Goal: Task Accomplishment & Management: Manage account settings

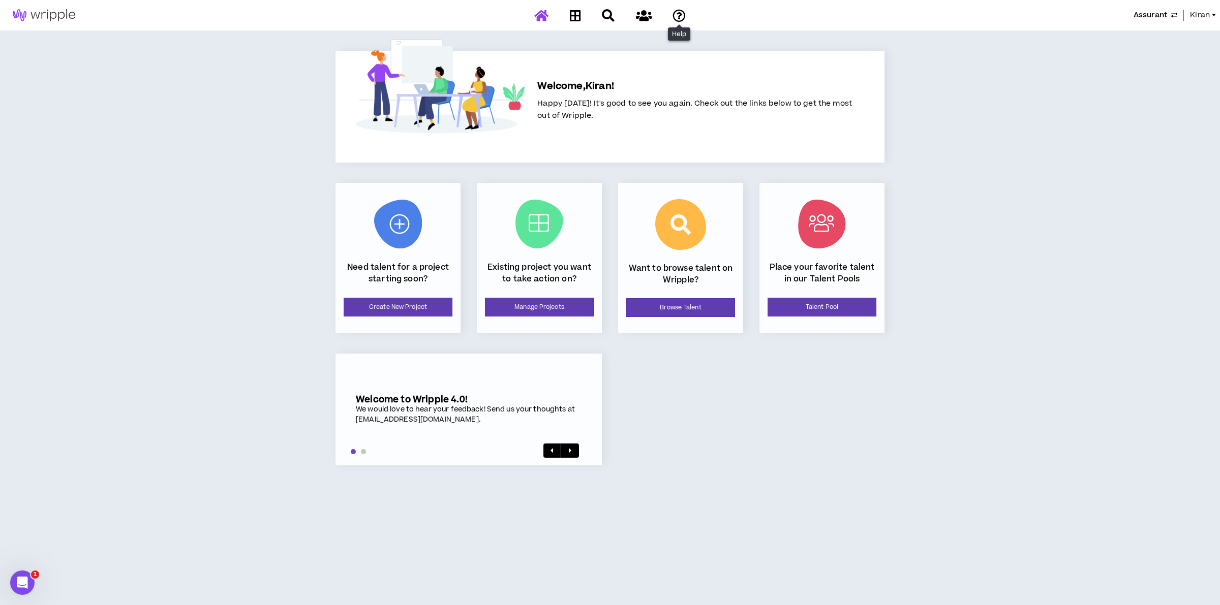
click at [1190, 12] on div "Assurant Kiran" at bounding box center [959, 15] width 521 height 11
click at [1201, 11] on span "Kiran" at bounding box center [1200, 15] width 20 height 11
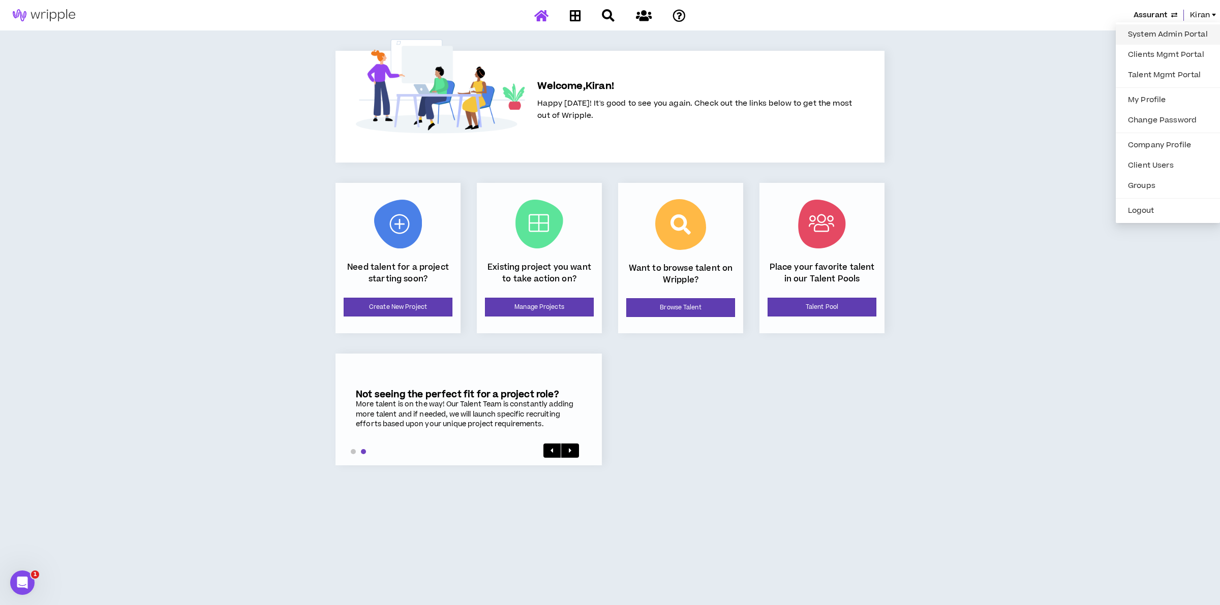
click at [1153, 32] on link "System Admin Portal" at bounding box center [1168, 34] width 92 height 15
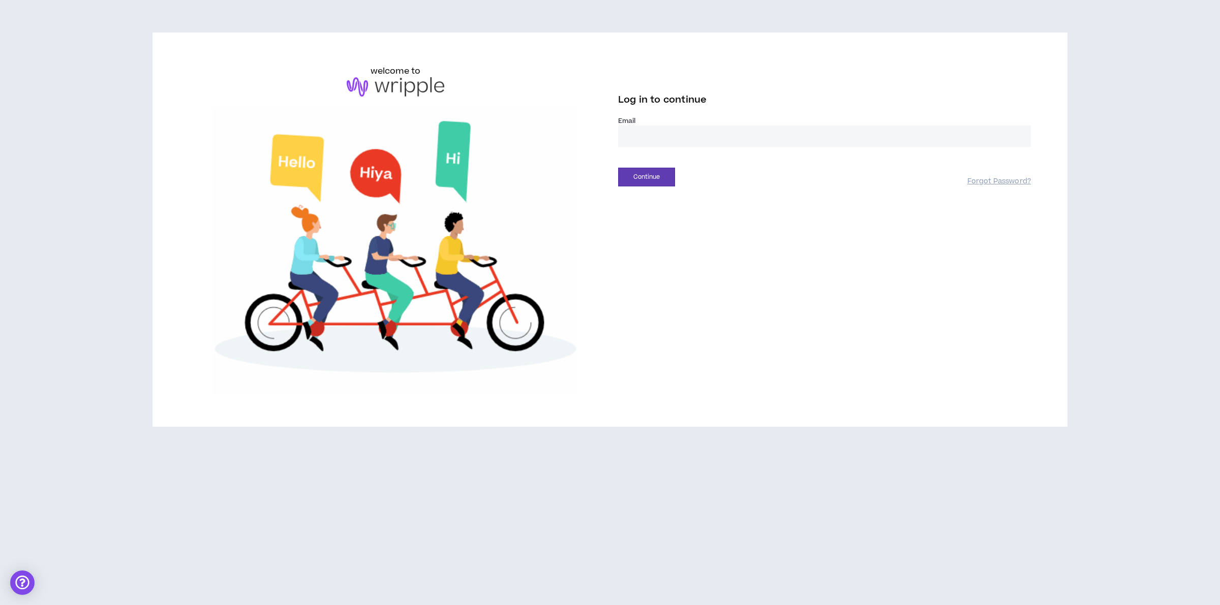
drag, startPoint x: 672, startPoint y: 144, endPoint x: 679, endPoint y: 135, distance: 10.6
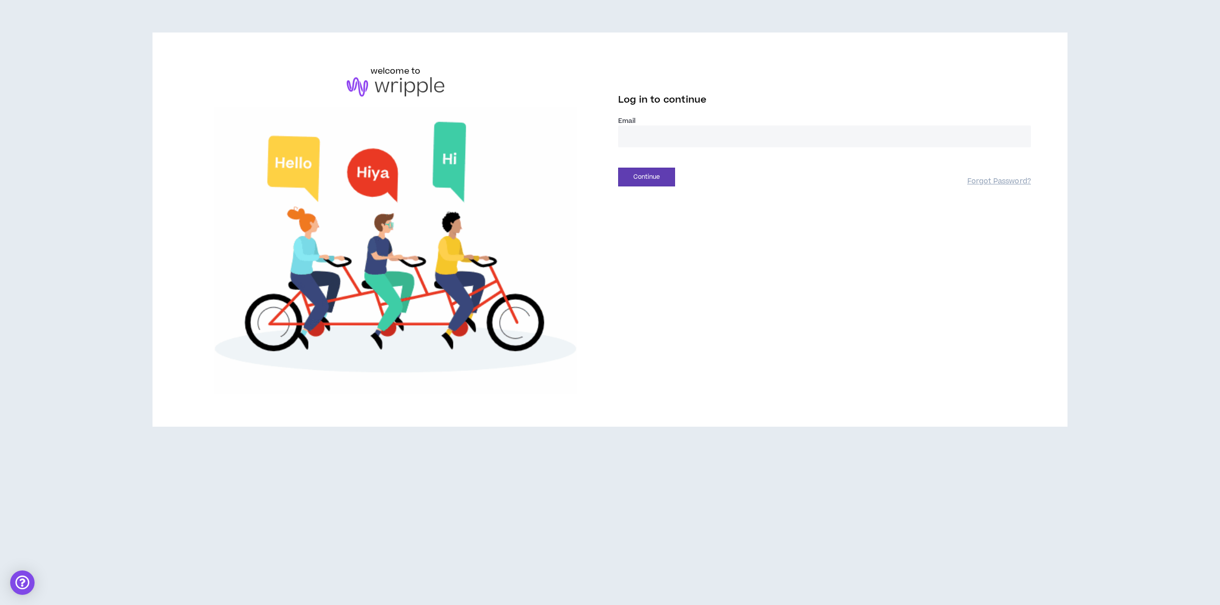
click at [672, 144] on input "email" at bounding box center [824, 137] width 413 height 22
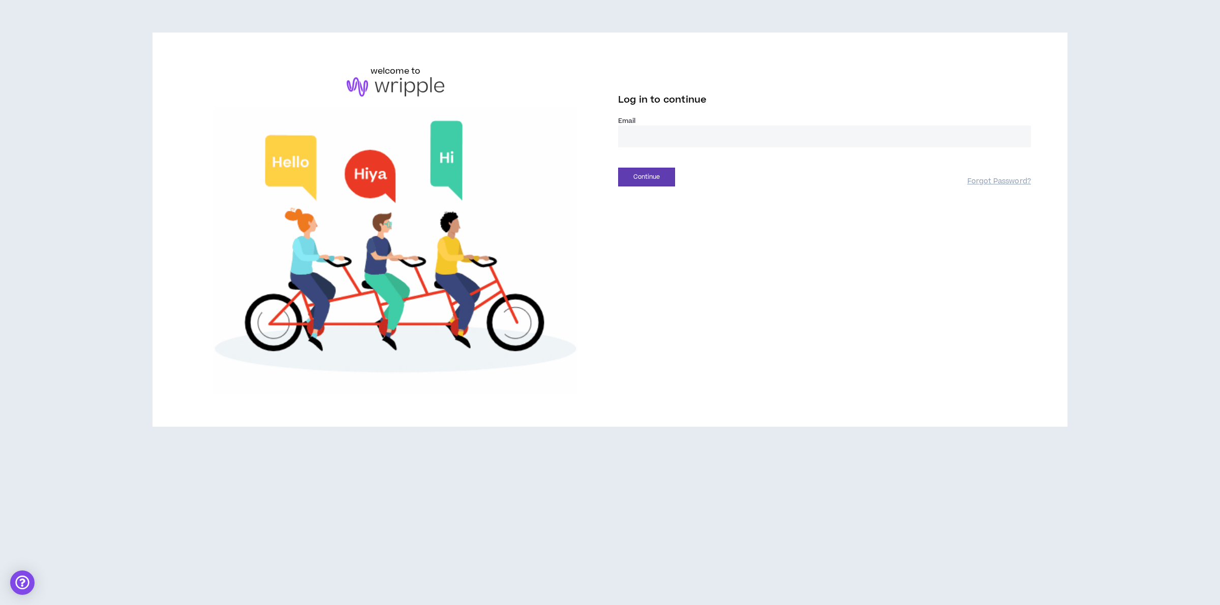
type input "**********"
click at [646, 173] on button "Continue" at bounding box center [646, 177] width 57 height 19
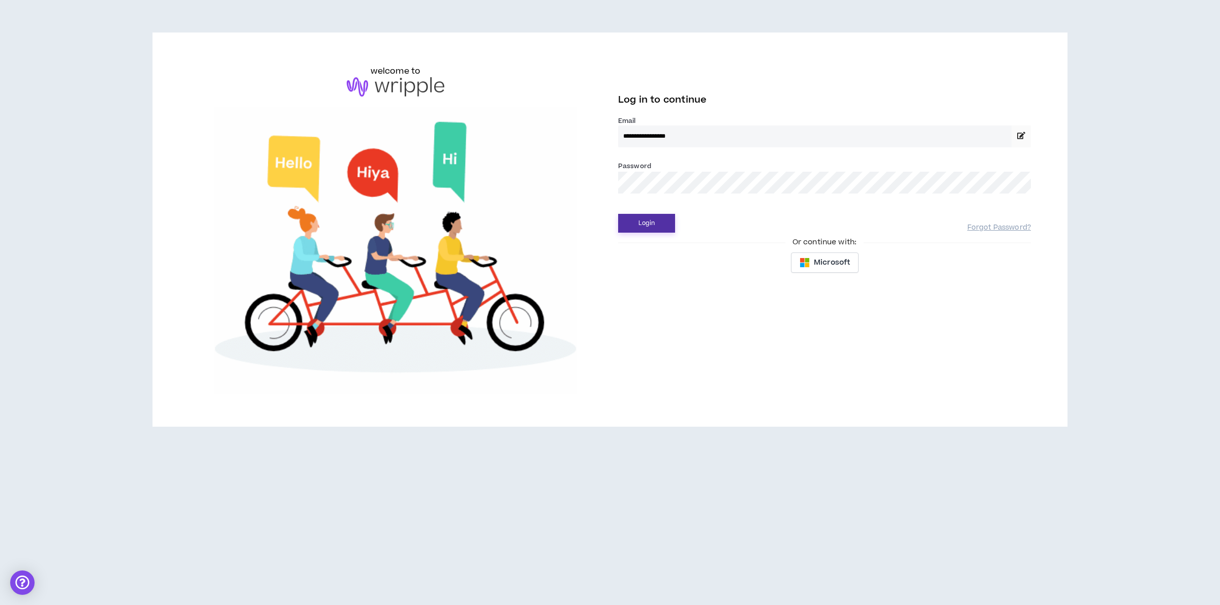
click at [646, 229] on button "Login" at bounding box center [646, 223] width 57 height 19
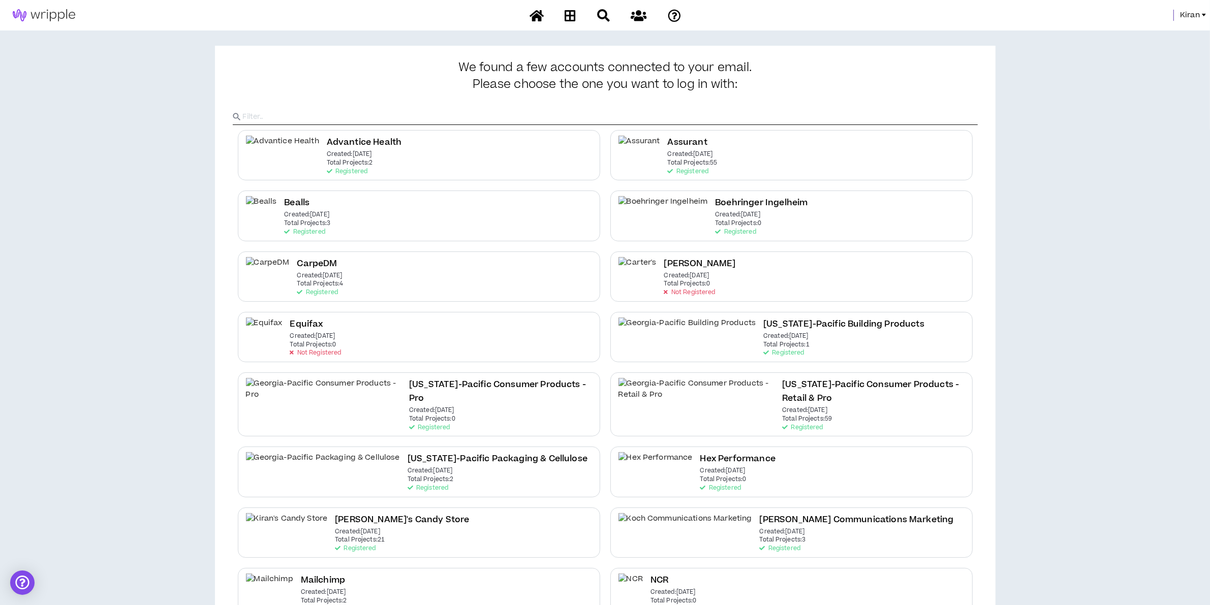
click at [1187, 14] on span "Kiran" at bounding box center [1190, 15] width 20 height 11
click at [1161, 32] on link "System Admin Portal" at bounding box center [1159, 34] width 92 height 15
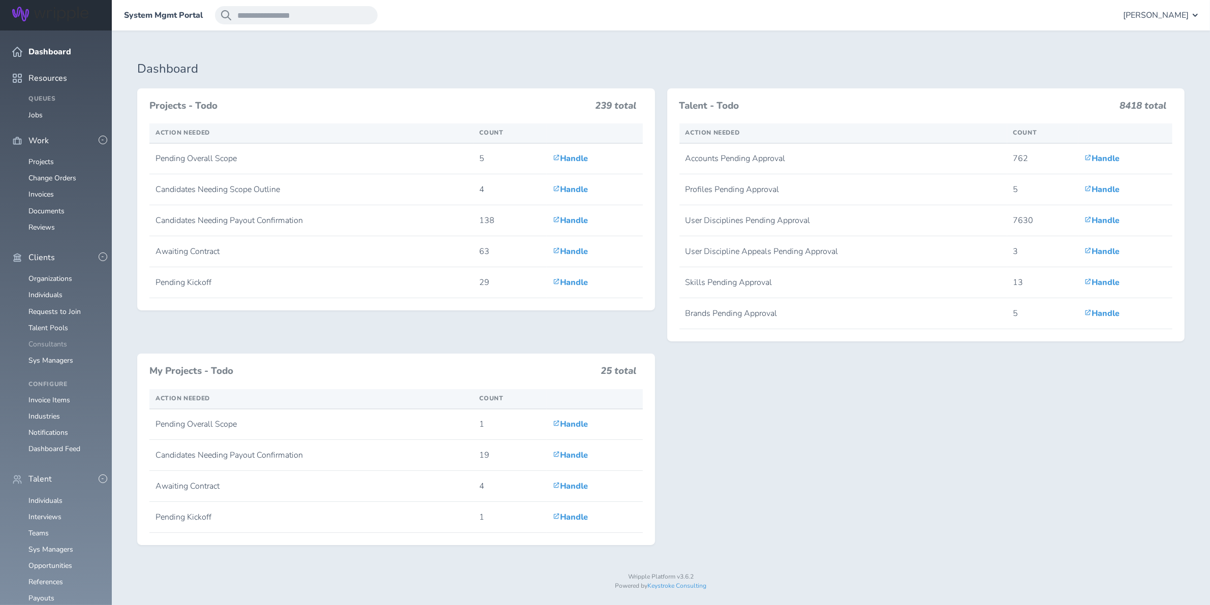
click at [54, 340] on link "Consultants" at bounding box center [47, 345] width 39 height 10
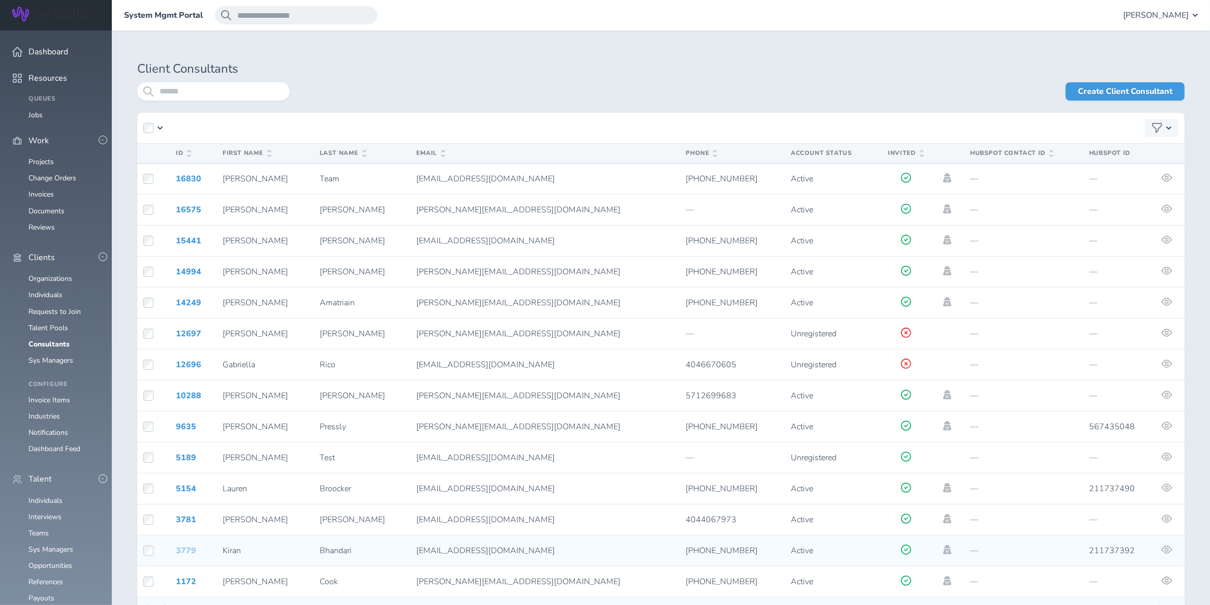
click at [182, 547] on link "3779" at bounding box center [186, 550] width 20 height 11
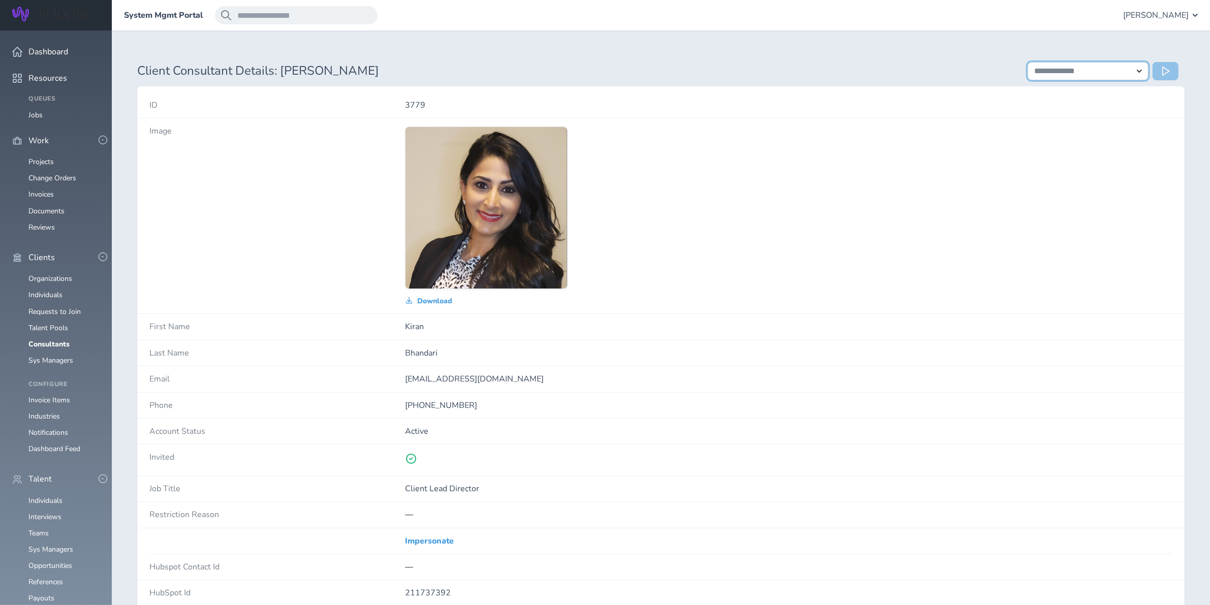
click at [1133, 70] on select "**********" at bounding box center [1088, 71] width 121 height 18
drag, startPoint x: 1160, startPoint y: 219, endPoint x: 1155, endPoint y: 229, distance: 12.0
click at [1160, 219] on div "Download" at bounding box center [788, 216] width 767 height 179
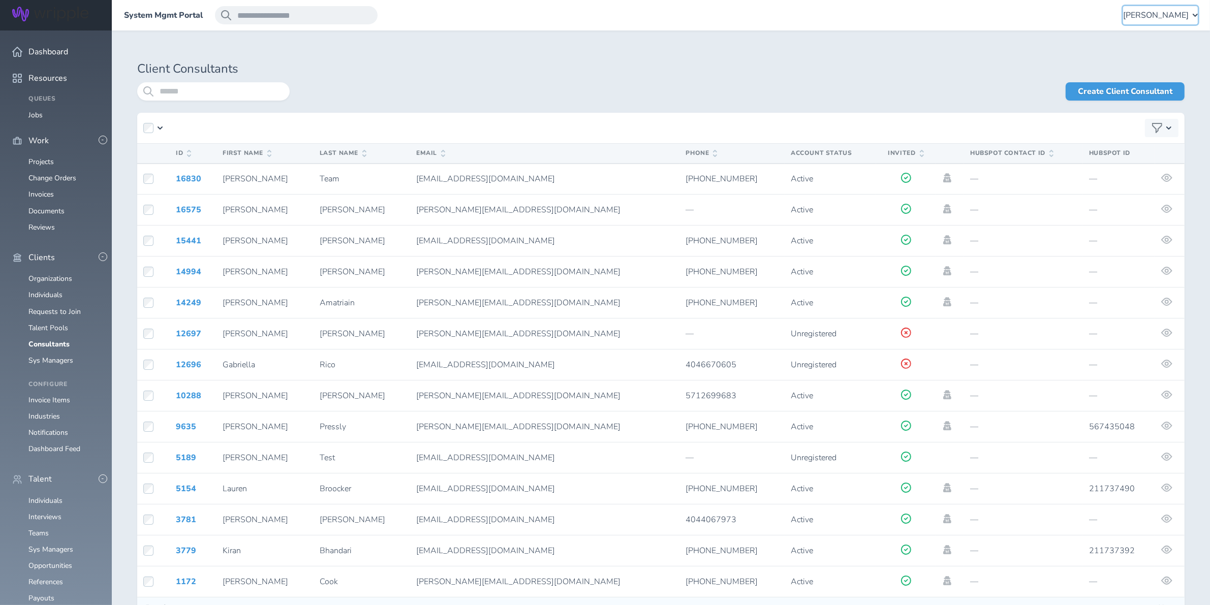
click at [1174, 18] on span "Kiran Bhandari" at bounding box center [1156, 15] width 66 height 9
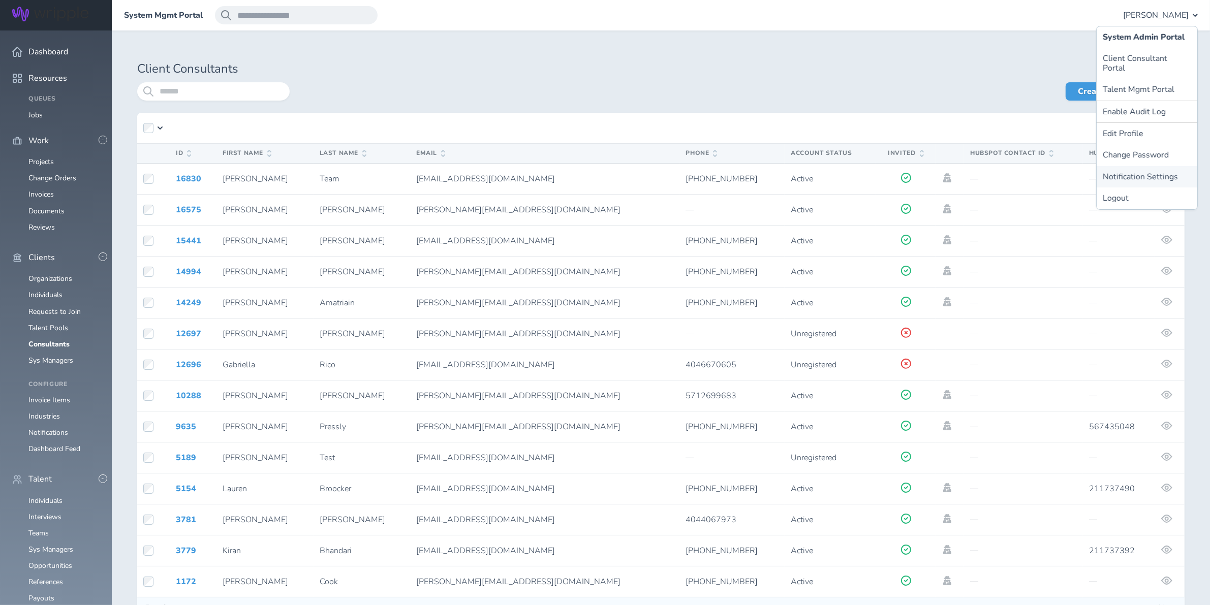
click at [1134, 166] on link "Notification Settings" at bounding box center [1147, 176] width 101 height 21
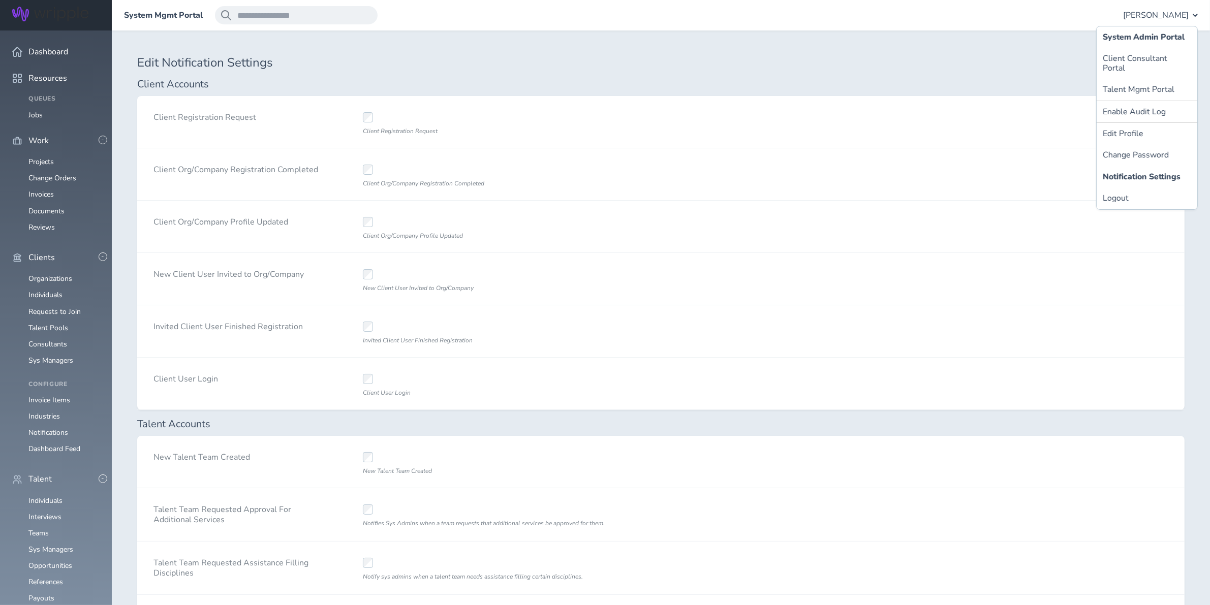
click at [1065, 294] on div "New Client User Invited to Org/Company New Client User Invited to Org/Company" at bounding box center [661, 279] width 1048 height 52
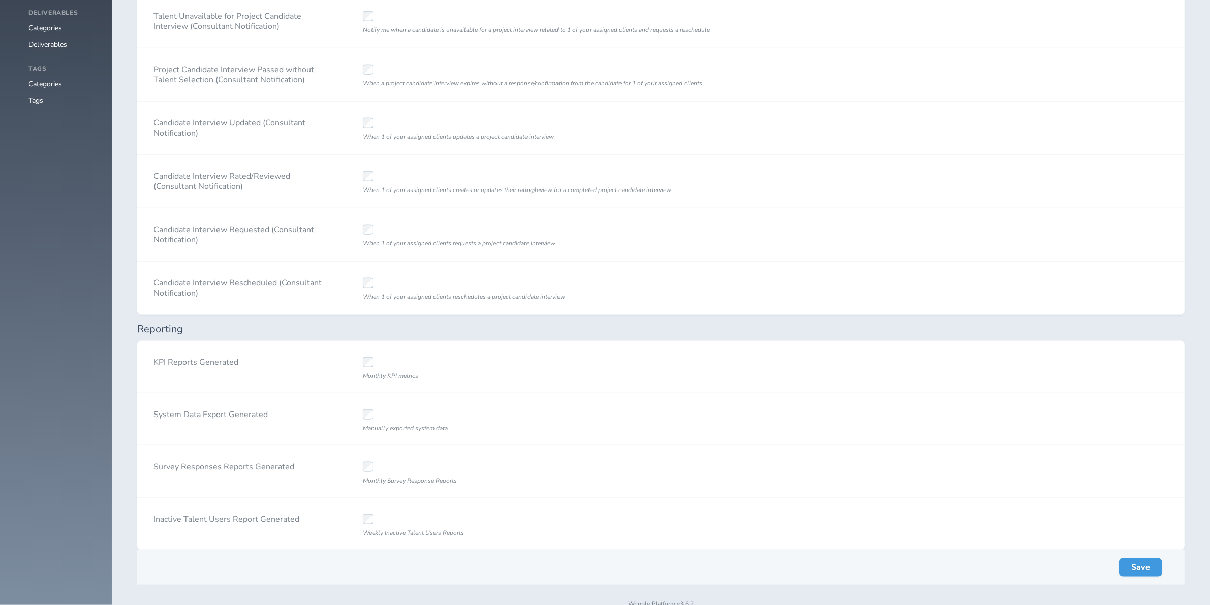
scroll to position [1543, 0]
